Goal: Information Seeking & Learning: Learn about a topic

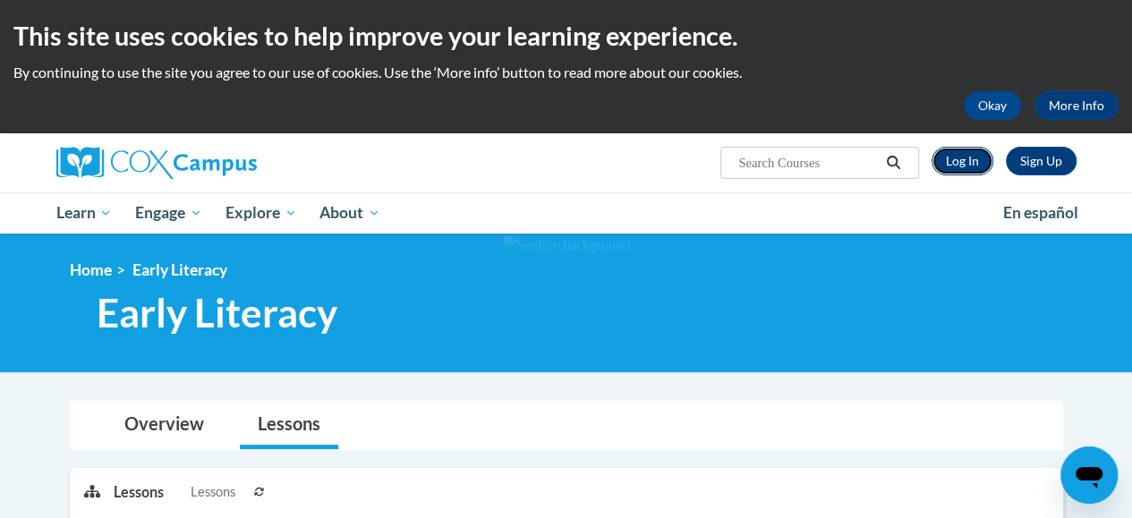
click at [956, 162] on link "Log In" at bounding box center [963, 161] width 62 height 29
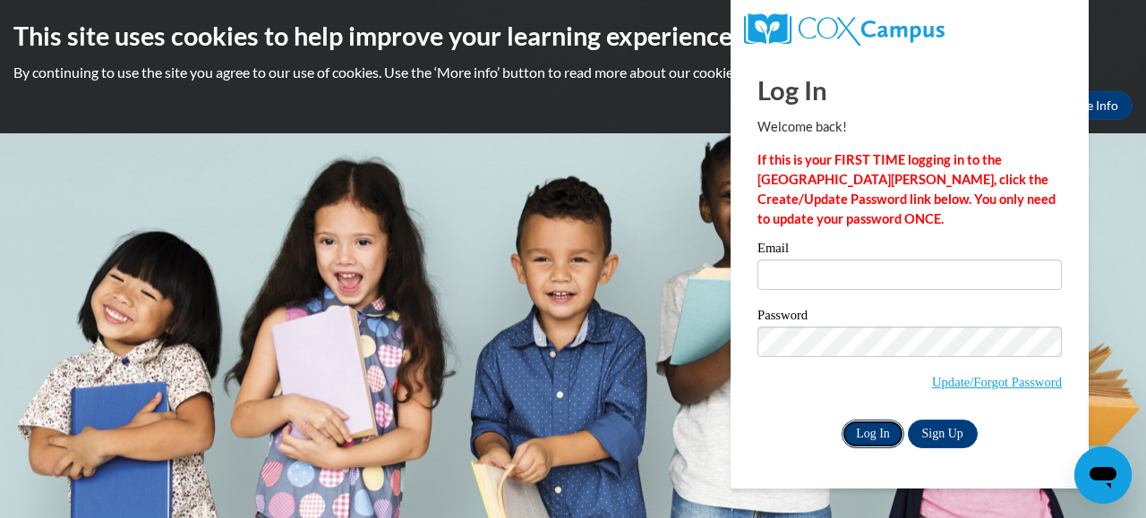
click at [881, 436] on input "Log In" at bounding box center [872, 434] width 63 height 29
click at [678, 213] on body "This site uses cookies to help improve your learning experience. By continuing …" at bounding box center [573, 259] width 1146 height 518
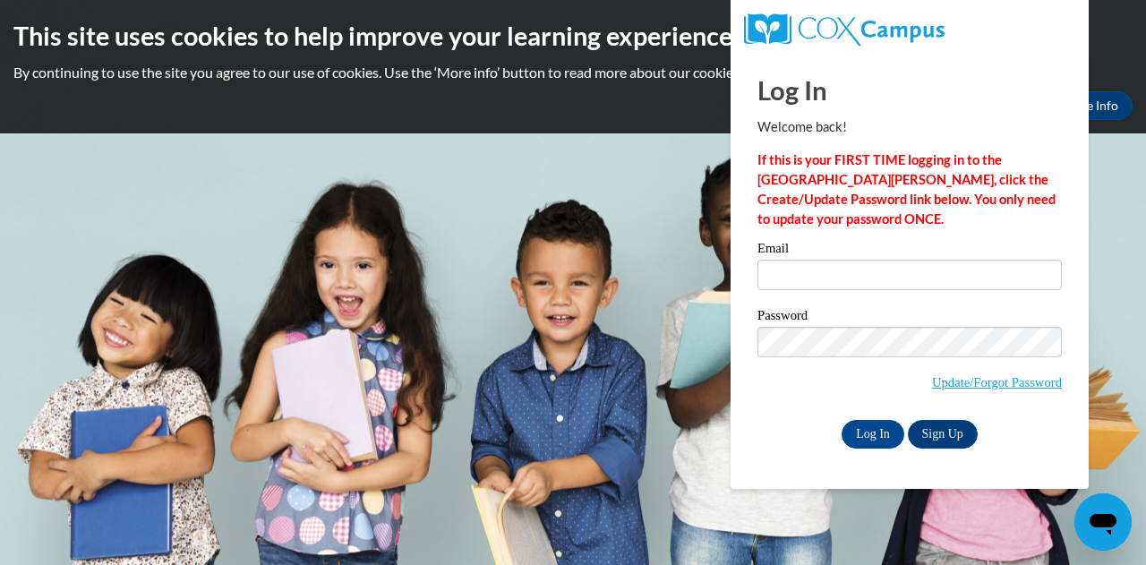
click at [710, 511] on body "This site uses cookies to help improve your learning experience. By continuing …" at bounding box center [573, 282] width 1146 height 565
click at [659, 252] on body "This site uses cookies to help improve your learning experience. By continuing …" at bounding box center [573, 282] width 1146 height 565
click at [824, 278] on input "Email" at bounding box center [909, 275] width 304 height 30
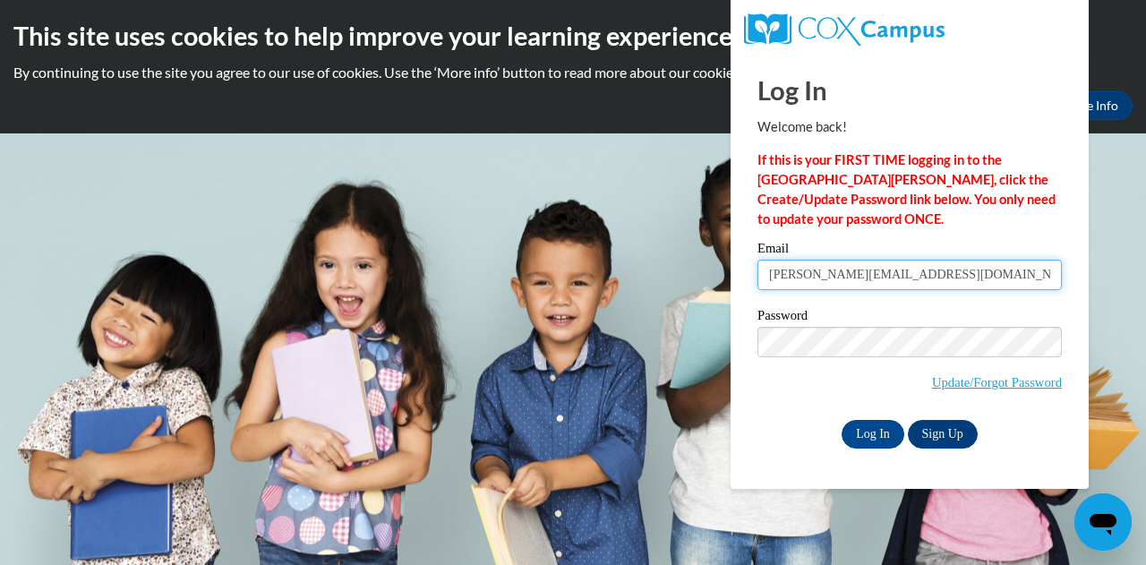
type input "lourdes@readers2leaders.org"
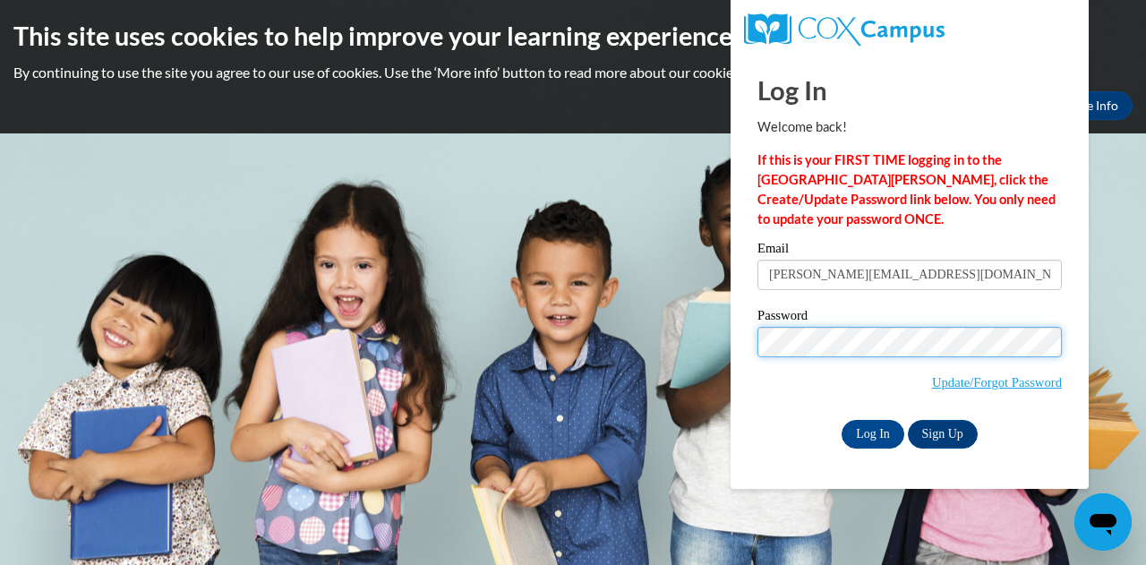
click at [757, 357] on div at bounding box center [757, 357] width 0 height 0
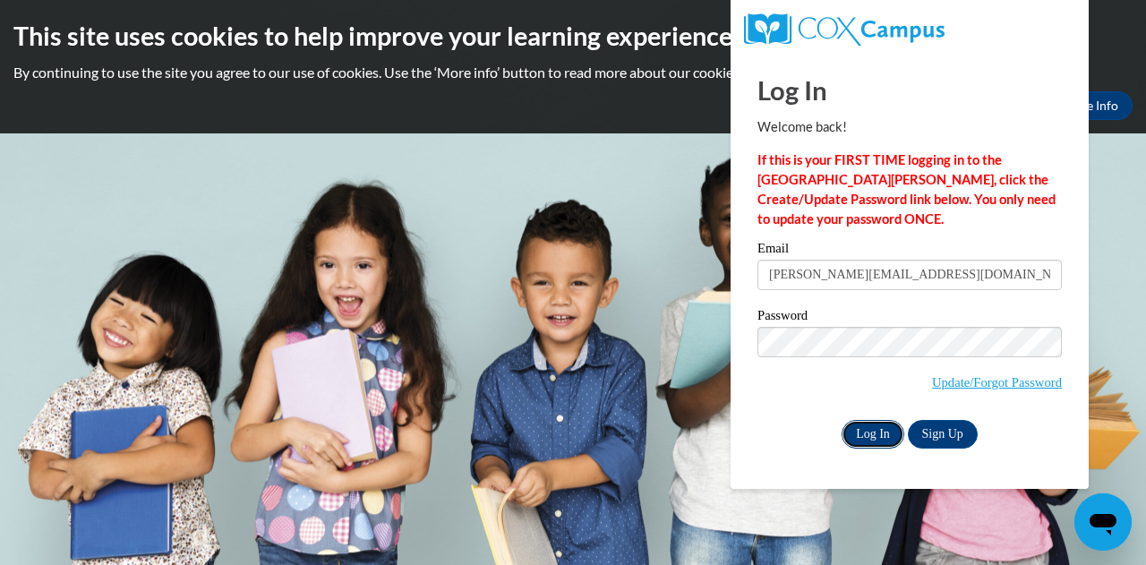
click at [881, 434] on input "Log In" at bounding box center [872, 434] width 63 height 29
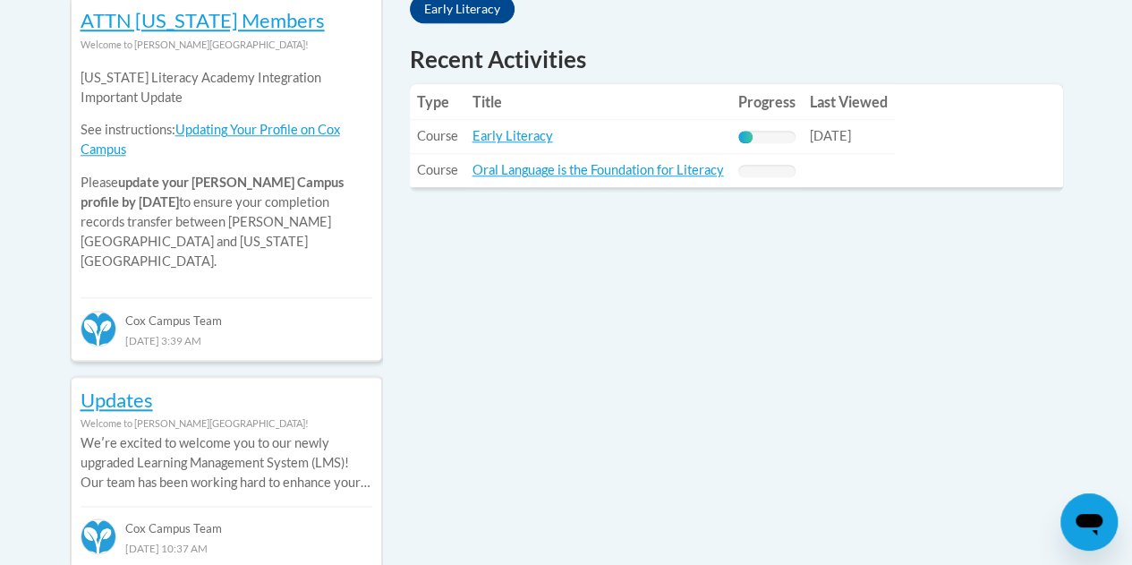
scroll to position [837, 0]
click at [495, 141] on link "Early Literacy" at bounding box center [513, 134] width 81 height 15
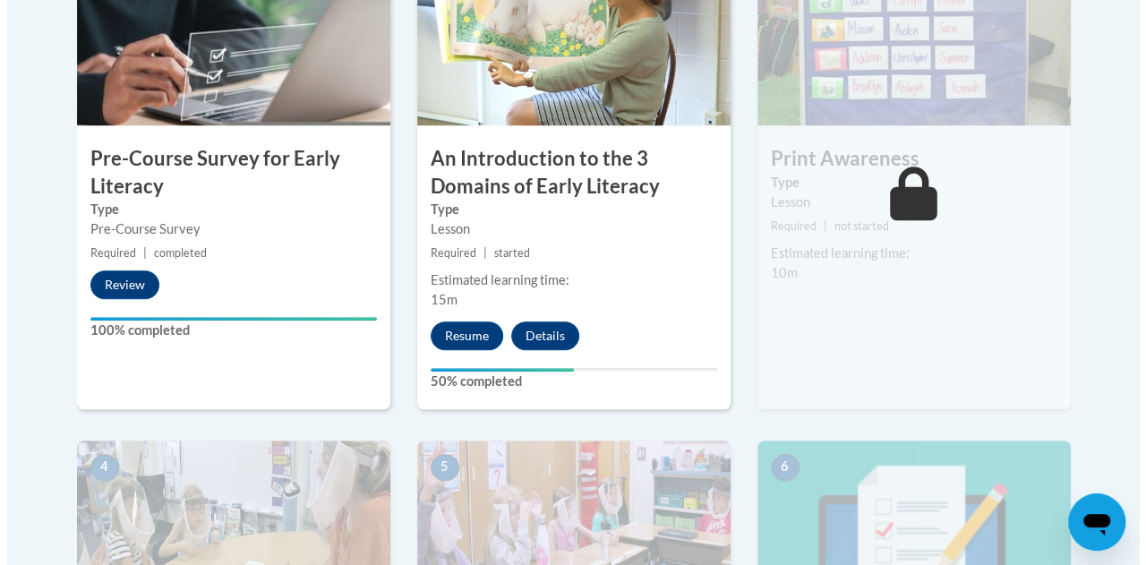
scroll to position [656, 0]
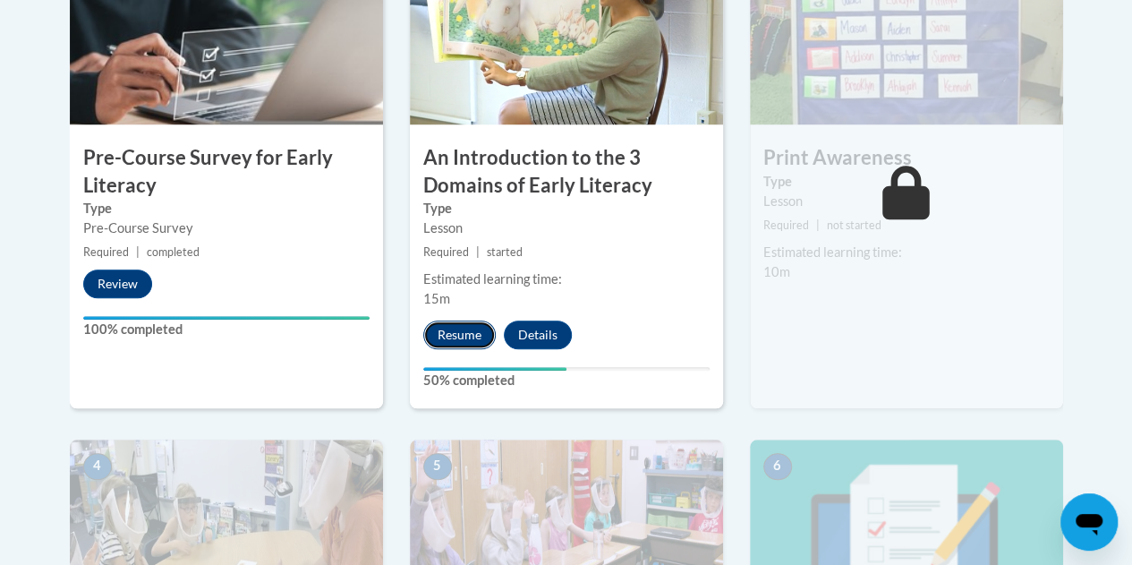
click at [432, 337] on button "Resume" at bounding box center [459, 334] width 72 height 29
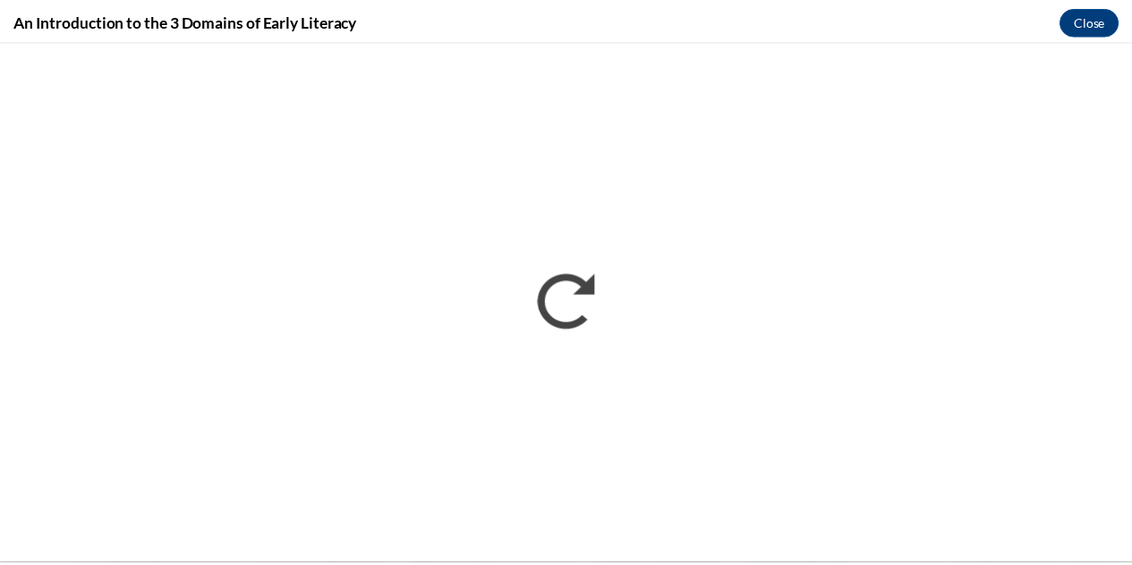
scroll to position [0, 0]
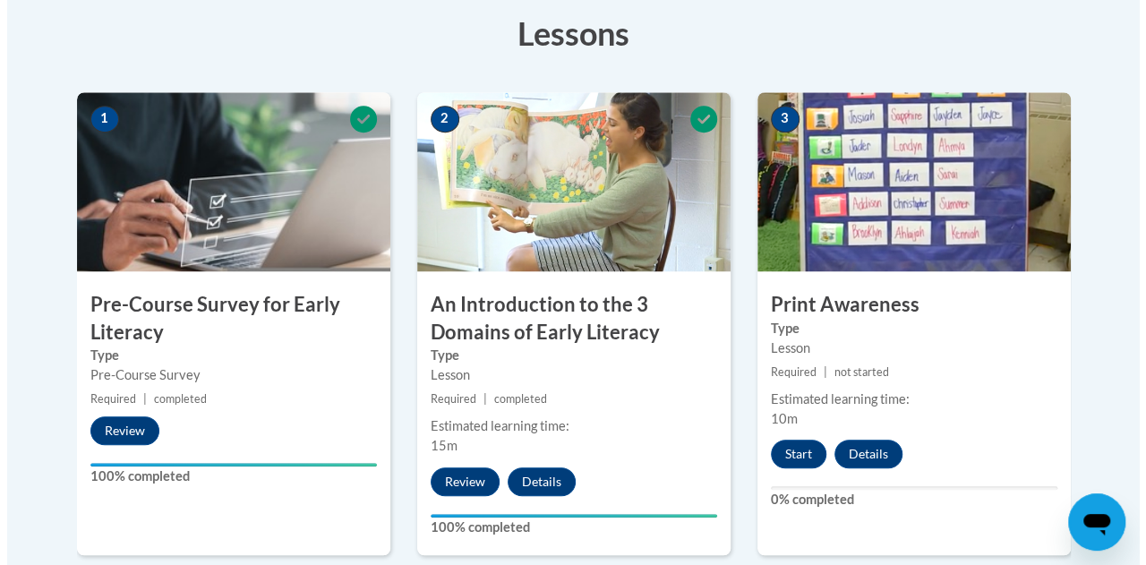
scroll to position [537, 0]
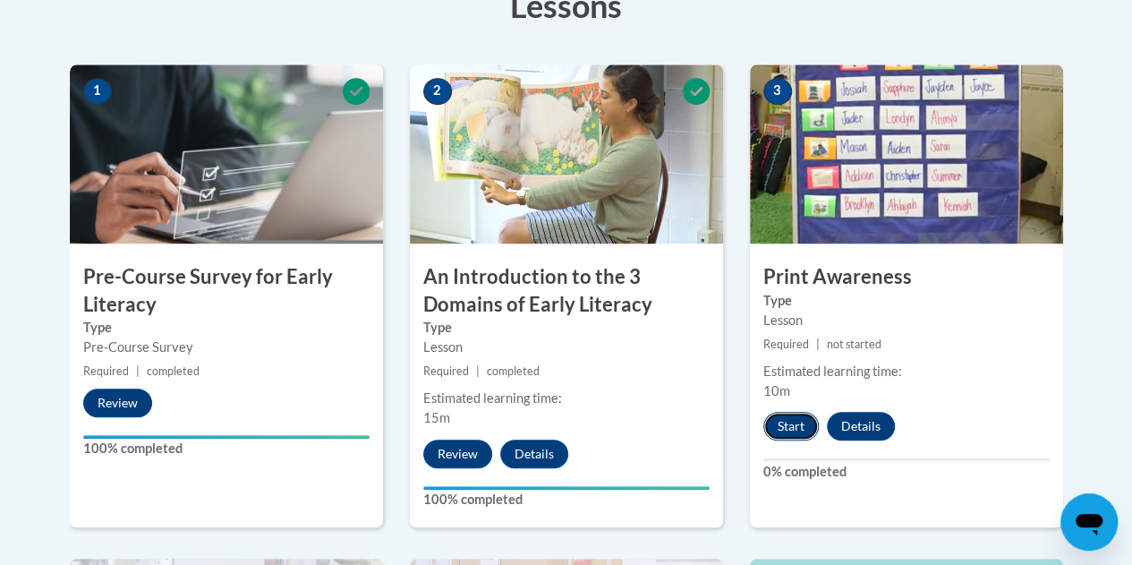
click at [783, 420] on button "Start" at bounding box center [790, 426] width 55 height 29
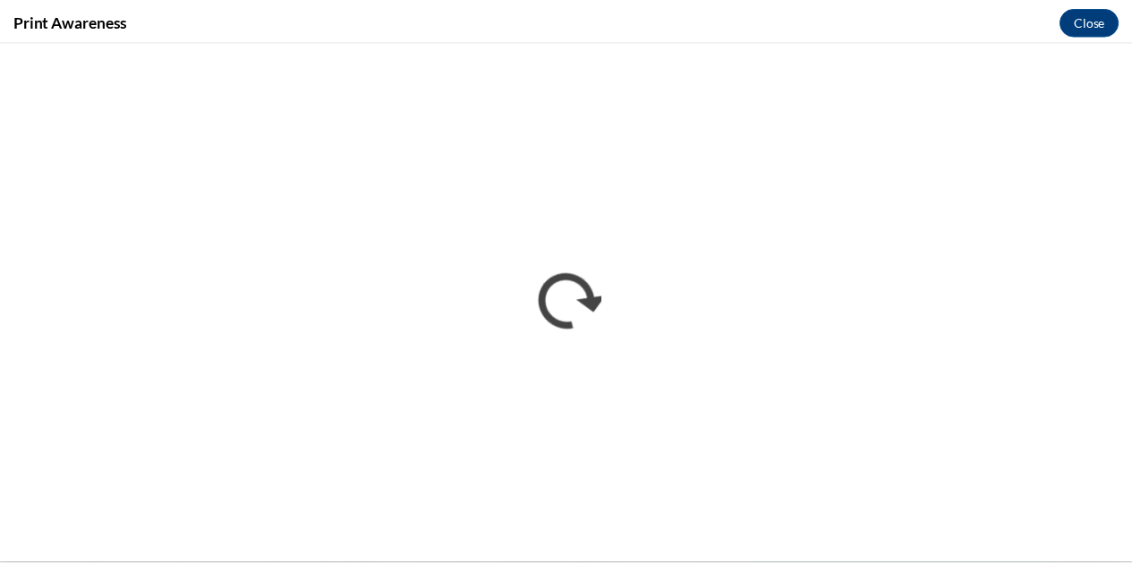
scroll to position [0, 0]
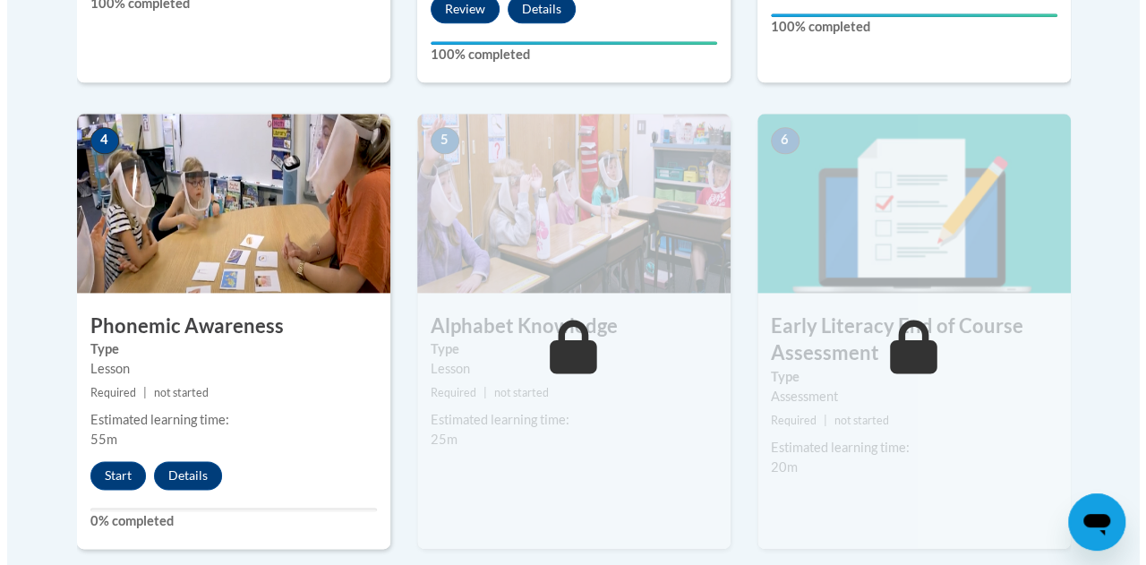
scroll to position [985, 0]
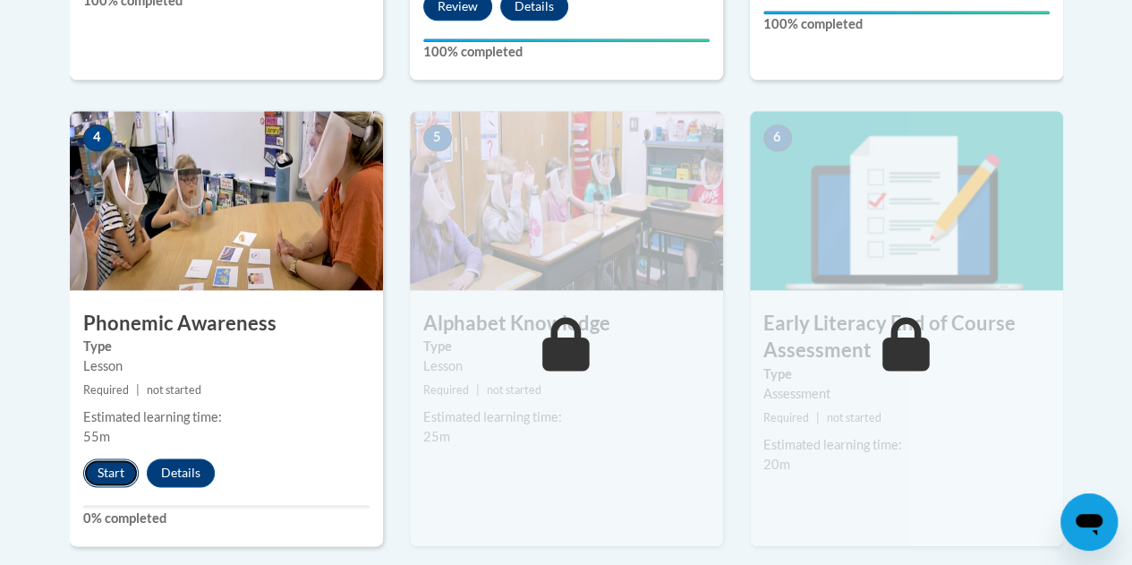
click at [98, 467] on button "Start" at bounding box center [110, 472] width 55 height 29
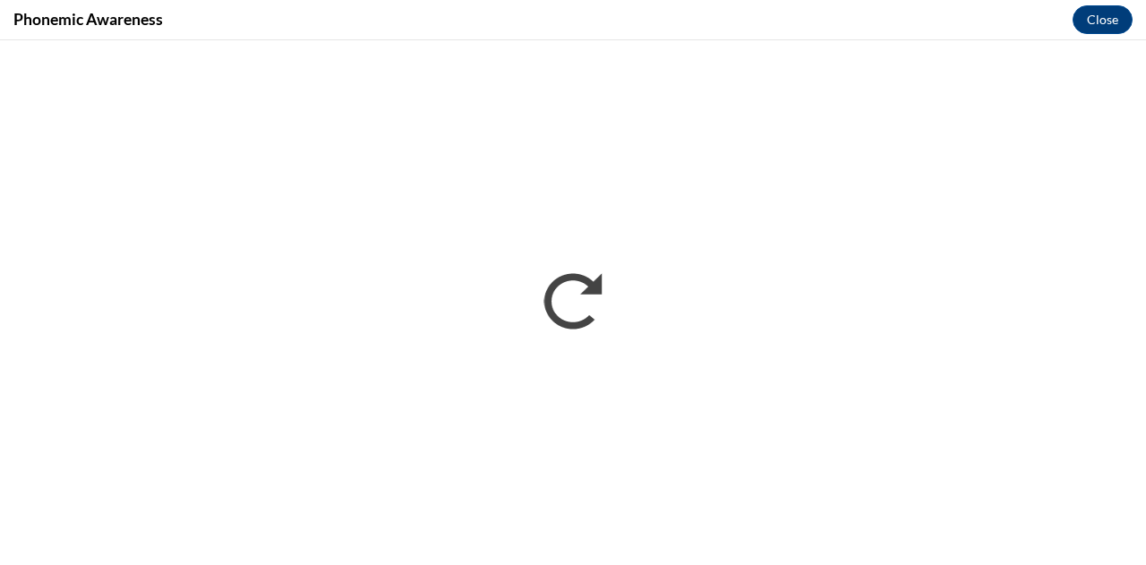
scroll to position [0, 0]
